Goal: Task Accomplishment & Management: Manage account settings

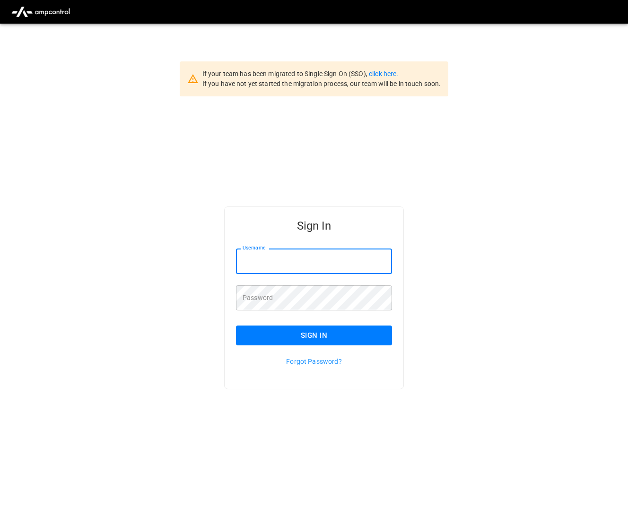
click at [301, 255] on input "Username" at bounding box center [314, 261] width 156 height 25
click at [260, 258] on input "Username" at bounding box center [314, 261] width 156 height 25
type input "**********"
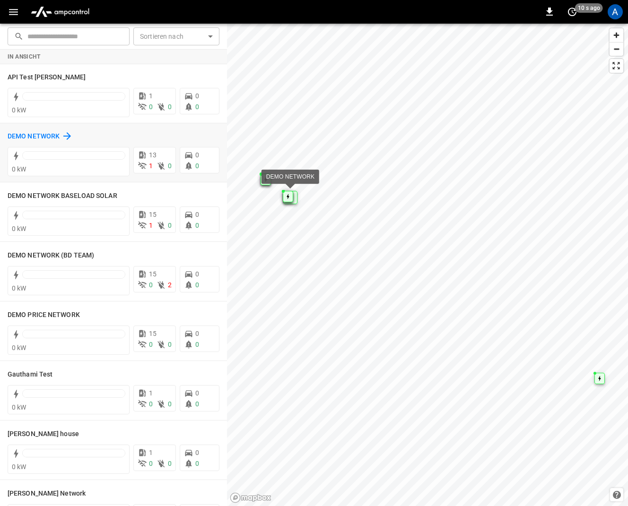
click at [58, 135] on h6 "DEMO NETWORK" at bounding box center [34, 136] width 52 height 10
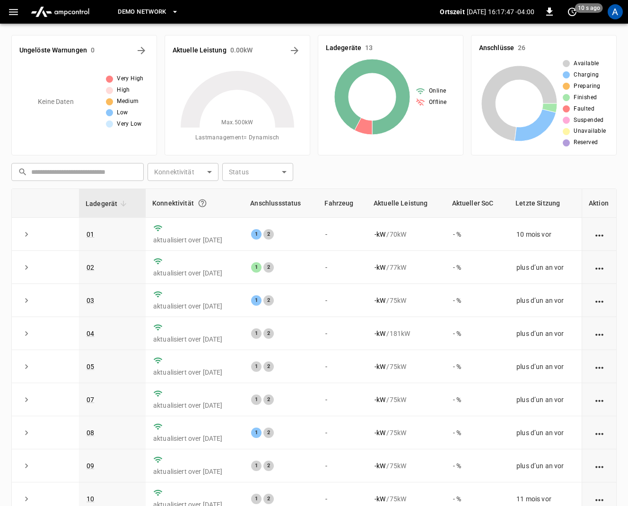
click at [12, 16] on icon "button" at bounding box center [14, 12] width 12 height 12
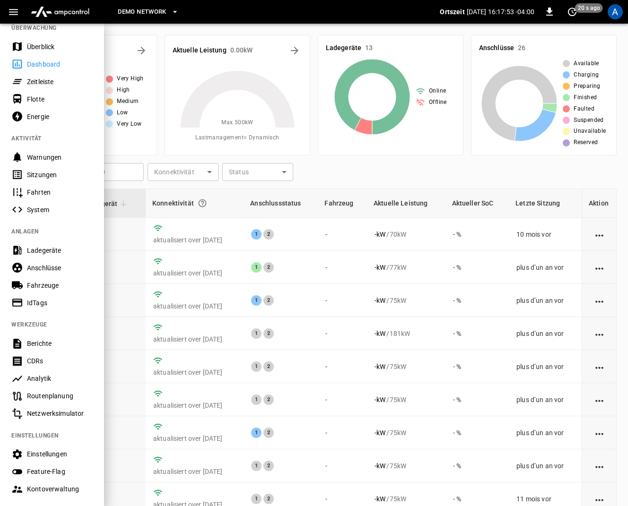
scroll to position [87, 0]
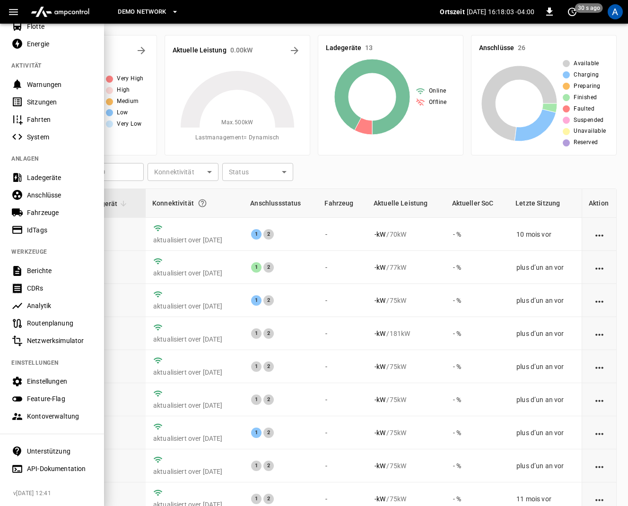
click at [325, 32] on div at bounding box center [314, 253] width 628 height 506
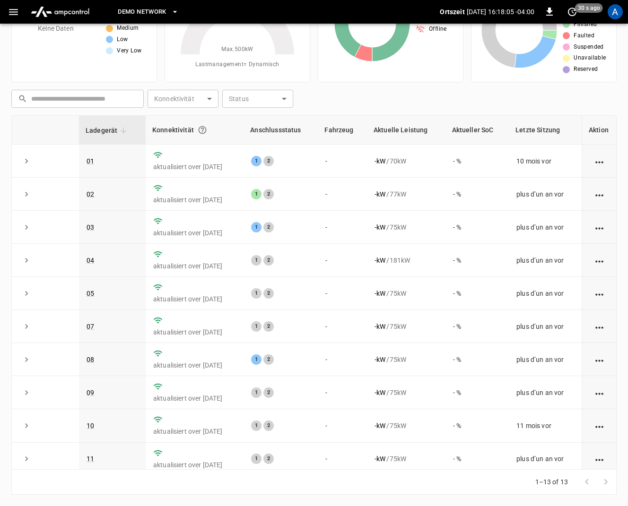
scroll to position [0, 0]
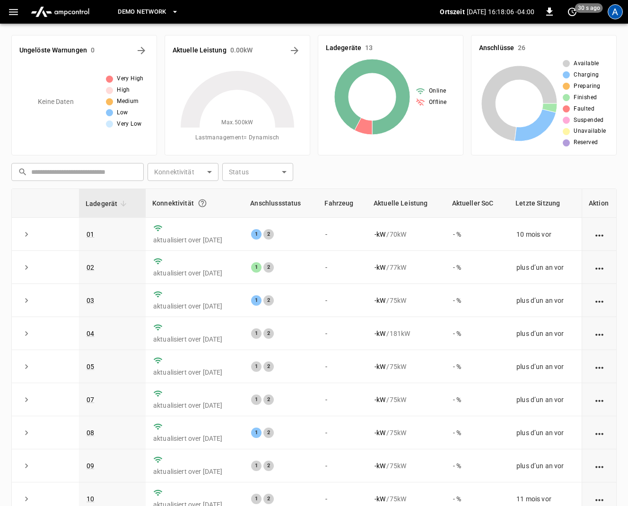
click at [615, 12] on div "A" at bounding box center [614, 11] width 15 height 15
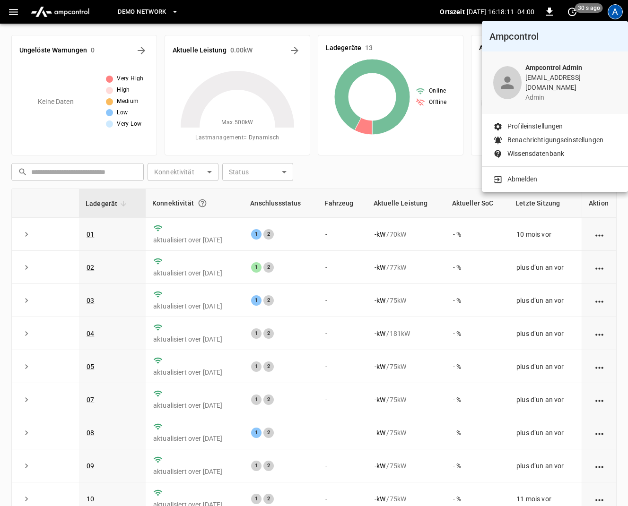
click at [305, 13] on div at bounding box center [314, 253] width 628 height 506
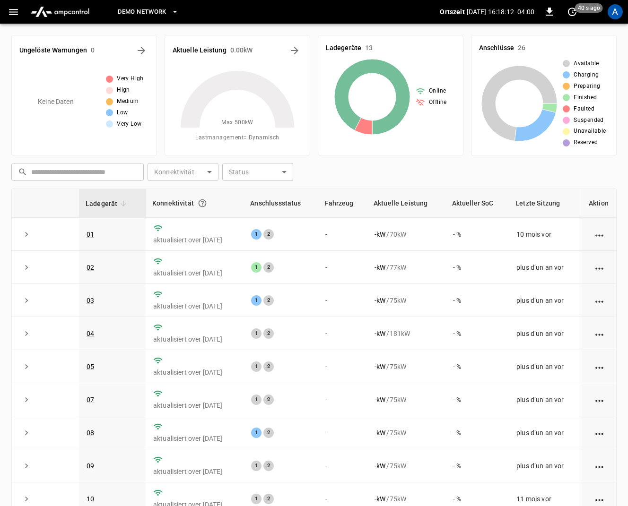
click at [14, 9] on icon "button" at bounding box center [14, 12] width 12 height 12
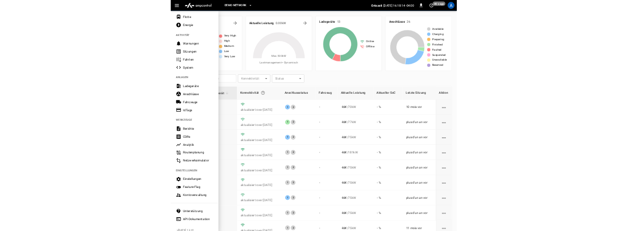
scroll to position [87, 0]
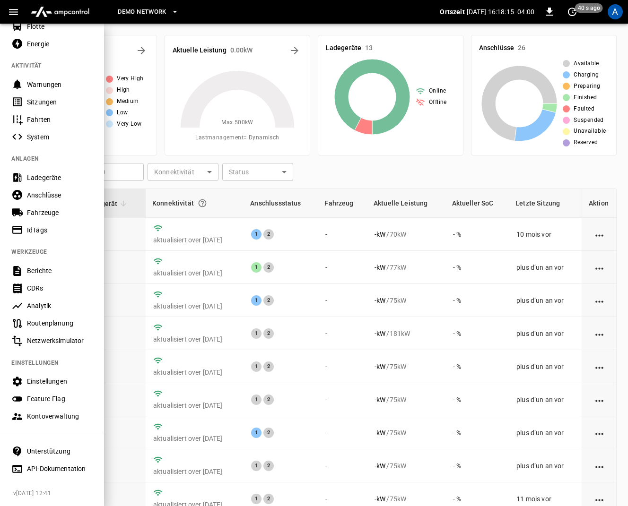
click at [46, 379] on div "Einstellungen" at bounding box center [60, 381] width 66 height 9
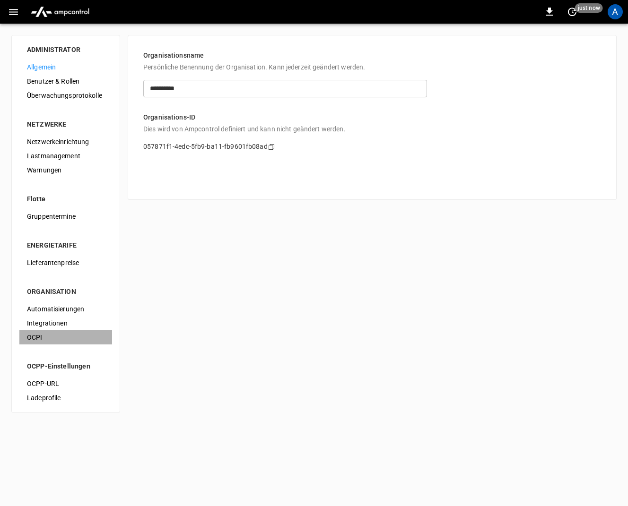
click at [38, 336] on span "OCPI" at bounding box center [66, 338] width 78 height 10
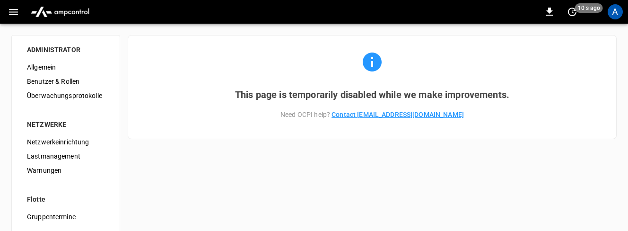
click at [182, 185] on div "ADMINISTRATOR Allgemein Benutzer & Rollen Überwachungsprotokolle NETZWERKE Netz…" at bounding box center [314, 224] width 628 height 401
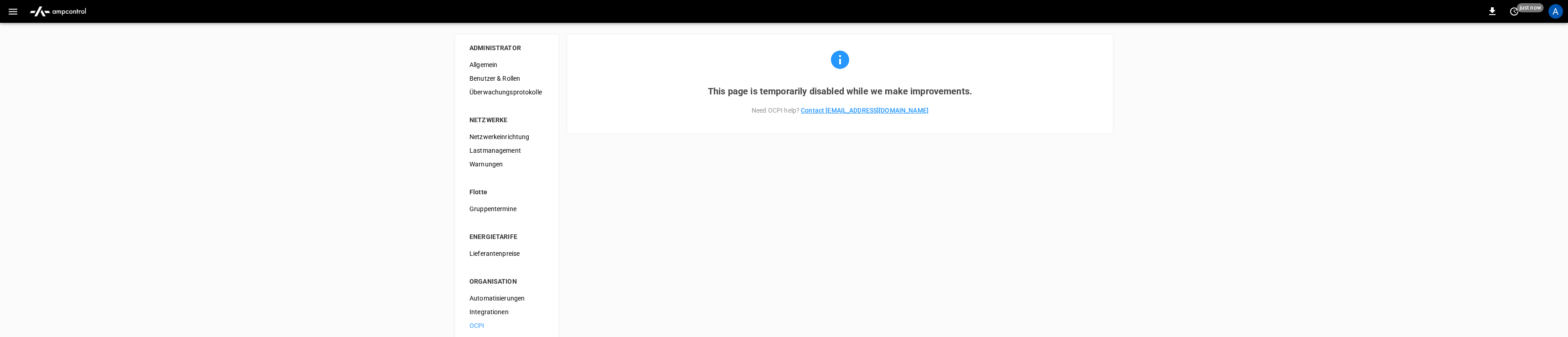
click at [605, 200] on div "ADMINISTRATOR Allgemein Benutzer & Rollen Überwachungsprotokolle NETZWERKE Netz…" at bounding box center [784, 216] width 1568 height 387
